Goal: Information Seeking & Learning: Check status

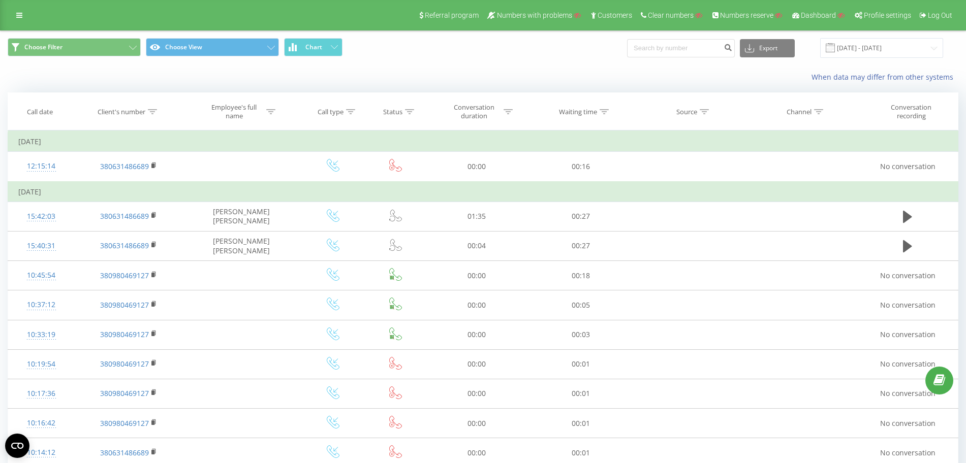
click at [303, 69] on div "When data may differ from other systems" at bounding box center [483, 77] width 965 height 24
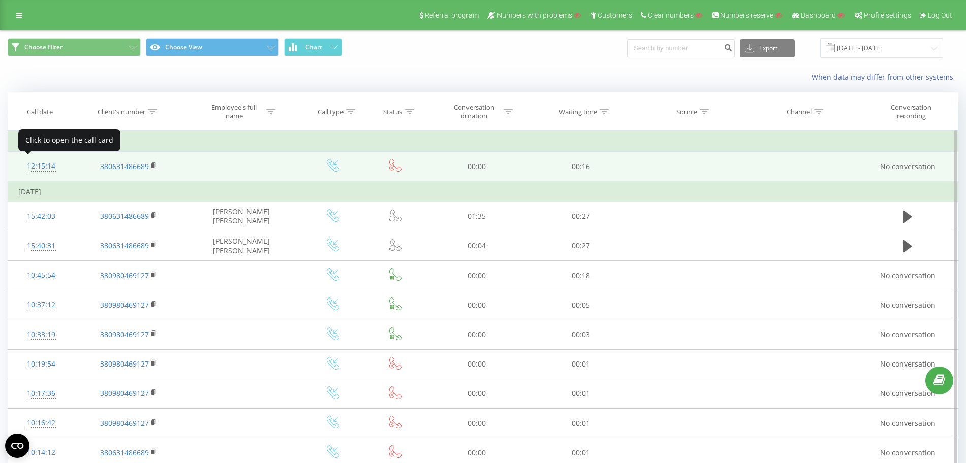
click at [31, 166] on div "12:15:14" at bounding box center [41, 166] width 46 height 20
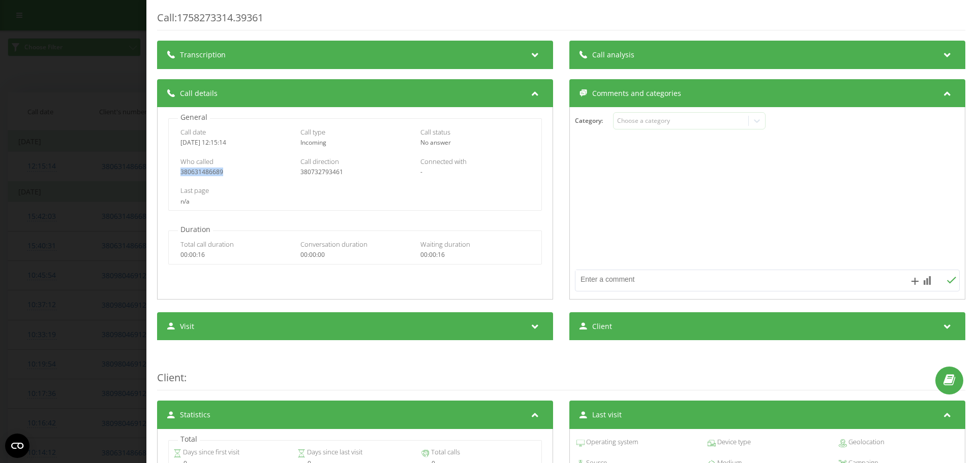
drag, startPoint x: 234, startPoint y: 174, endPoint x: 165, endPoint y: 173, distance: 69.1
click at [165, 173] on div "General Call date [DATE] 12:15:14 Call type Incoming Call status No answer Who …" at bounding box center [355, 161] width 385 height 99
copy div "380631486689"
click at [66, 75] on div "Call : 1758273314.39361 Transcription For AI analysis of future calls, configur…" at bounding box center [488, 231] width 976 height 463
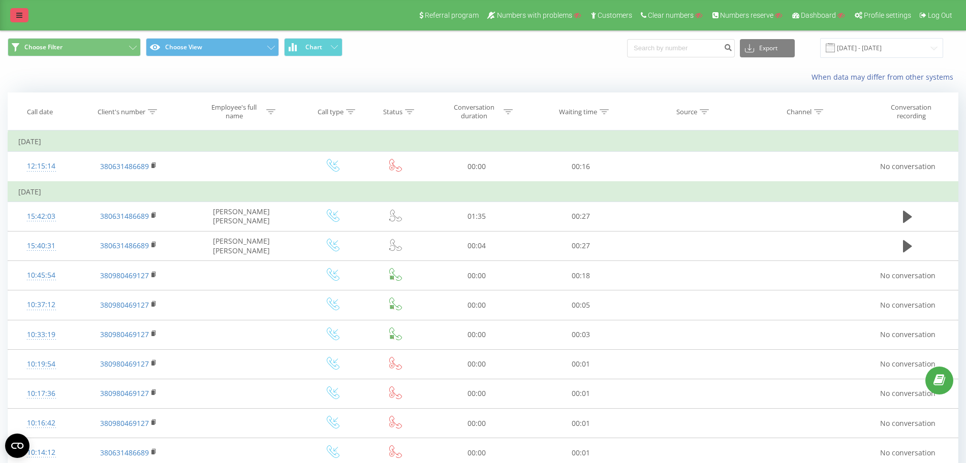
click at [23, 20] on link at bounding box center [19, 15] width 18 height 14
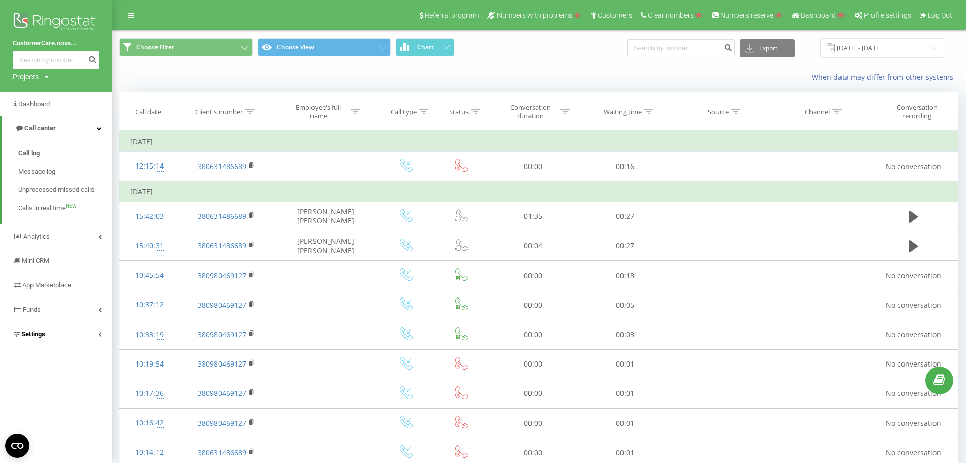
click at [47, 333] on link "Settings" at bounding box center [56, 334] width 112 height 24
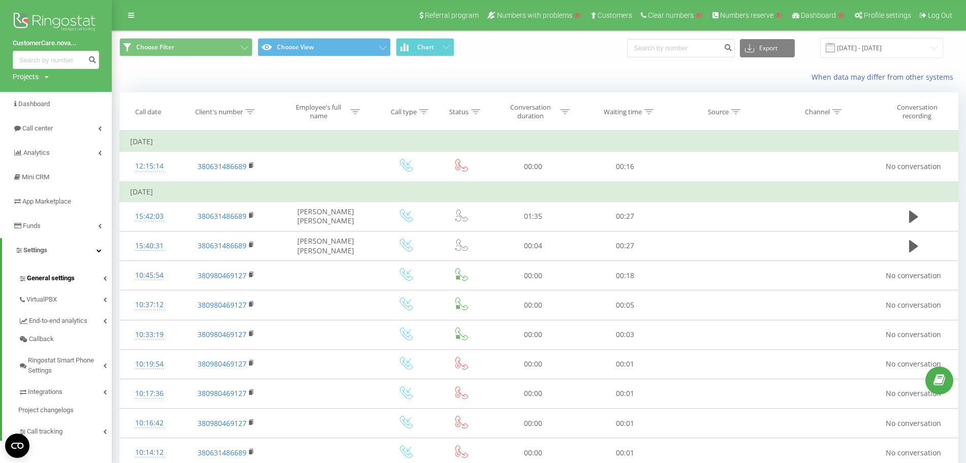
click at [63, 287] on link "General settings" at bounding box center [64, 276] width 93 height 21
click at [53, 333] on span "Employees" at bounding box center [48, 334] width 32 height 10
